Goal: Book appointment/travel/reservation

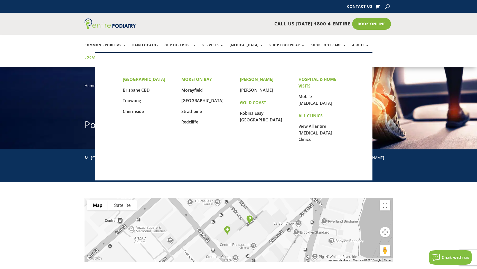
click at [110, 56] on link "Locations" at bounding box center [97, 61] width 26 height 11
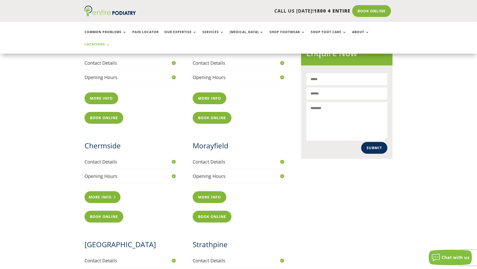
click at [99, 191] on link "More info" at bounding box center [102, 197] width 36 height 12
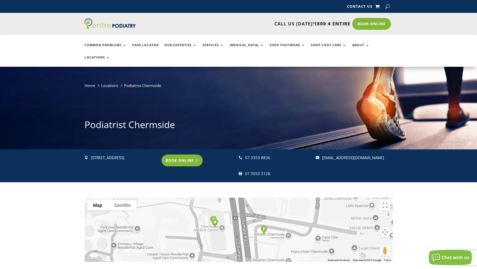
click at [195, 155] on link "Book Online" at bounding box center [181, 161] width 41 height 12
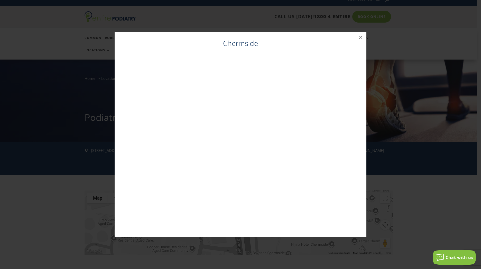
scroll to position [10, 0]
